Goal: Task Accomplishment & Management: Manage account settings

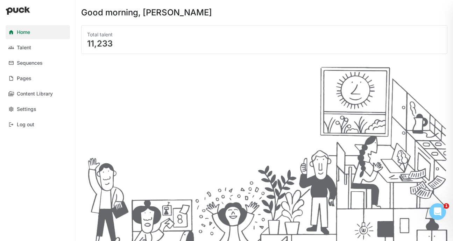
click at [31, 37] on link "Home" at bounding box center [38, 32] width 64 height 14
click at [28, 45] on div "Talent" at bounding box center [24, 48] width 14 height 6
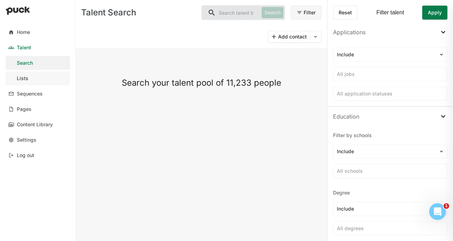
click at [32, 81] on link "Lists" at bounding box center [38, 78] width 64 height 14
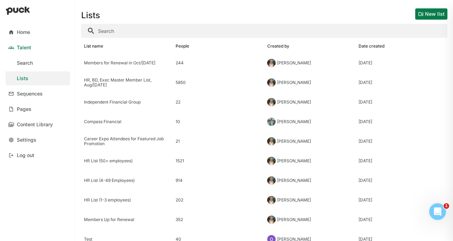
click at [120, 33] on input "Search" at bounding box center [264, 31] width 366 height 14
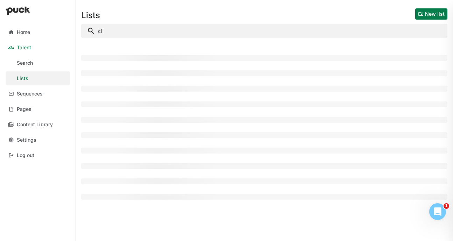
type input "c"
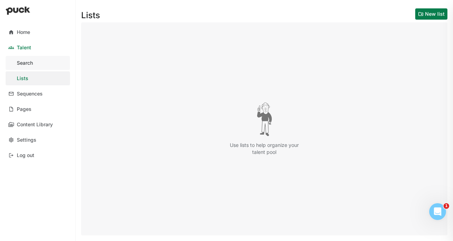
click at [31, 62] on div "Search" at bounding box center [25, 63] width 16 height 6
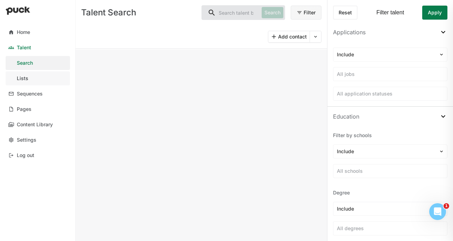
click at [28, 73] on link "Lists" at bounding box center [38, 78] width 64 height 14
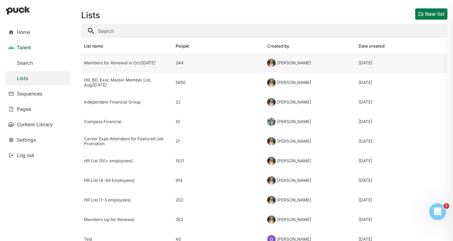
click at [129, 66] on div "Members for Renewal in Oct/[DATE]" at bounding box center [127, 63] width 92 height 20
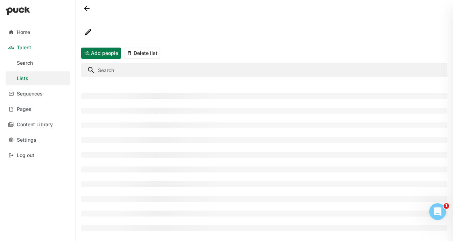
click at [118, 72] on input "Search" at bounding box center [264, 70] width 366 height 14
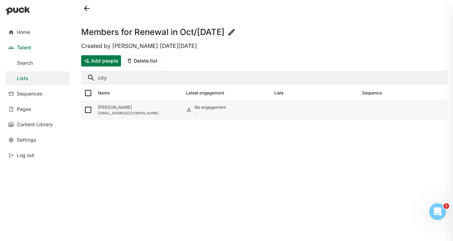
type input "city"
click at [86, 109] on img at bounding box center [88, 110] width 8 height 8
click at [84, 110] on input "checkbox" at bounding box center [84, 110] width 0 height 0
checkbox input "true"
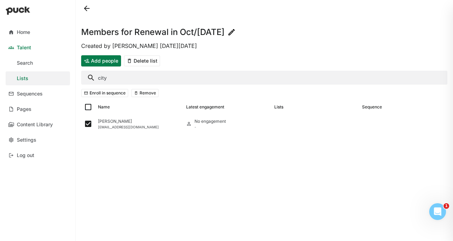
click at [136, 94] on button "Remove" at bounding box center [145, 93] width 28 height 8
